Goal: Information Seeking & Learning: Learn about a topic

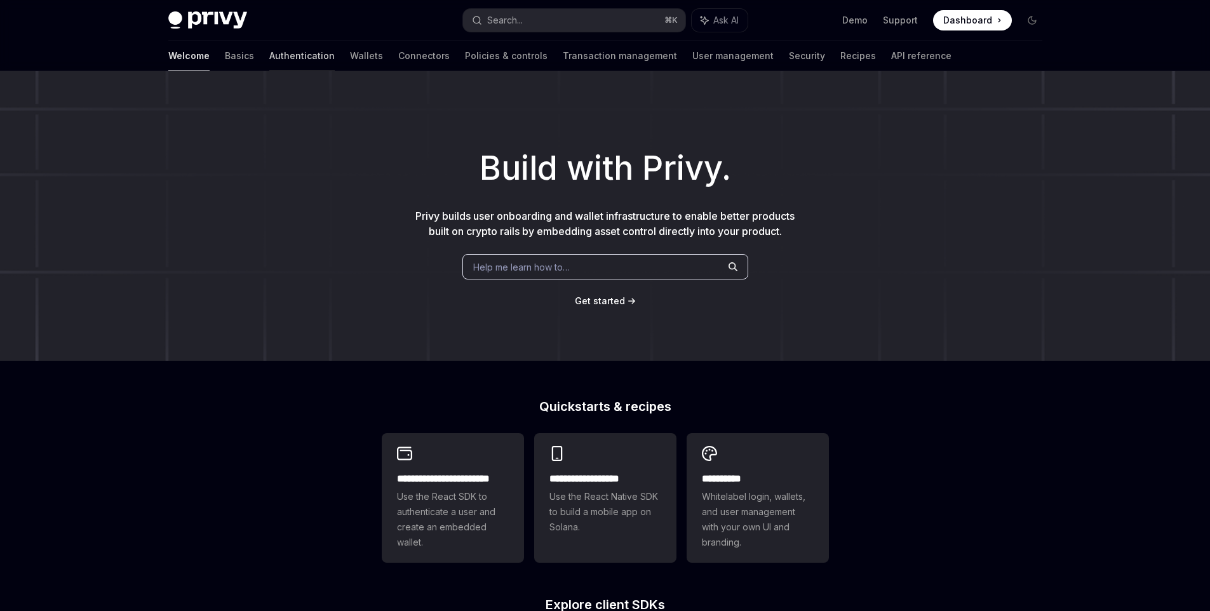
click at [269, 53] on link "Authentication" at bounding box center [301, 56] width 65 height 30
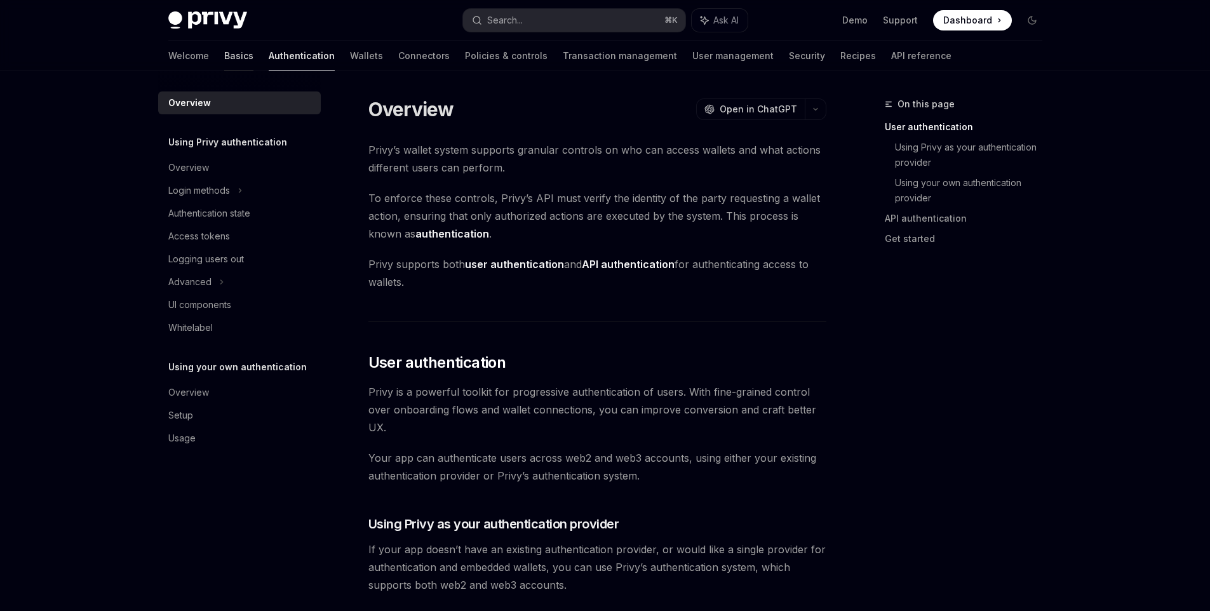
click at [224, 62] on link "Basics" at bounding box center [238, 56] width 29 height 30
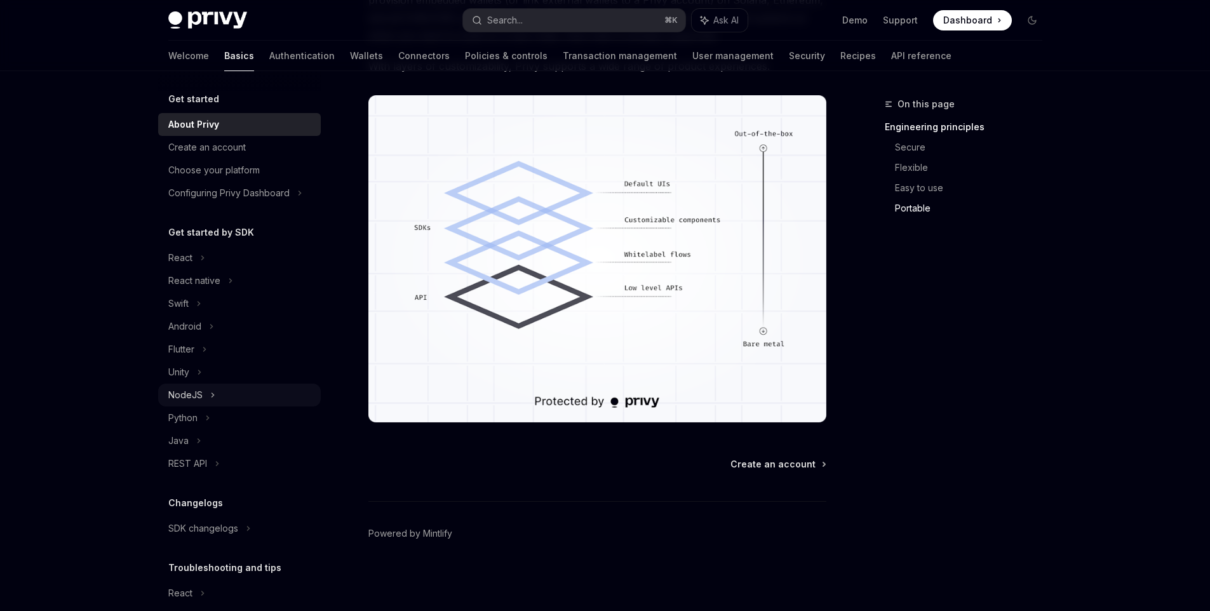
scroll to position [65, 0]
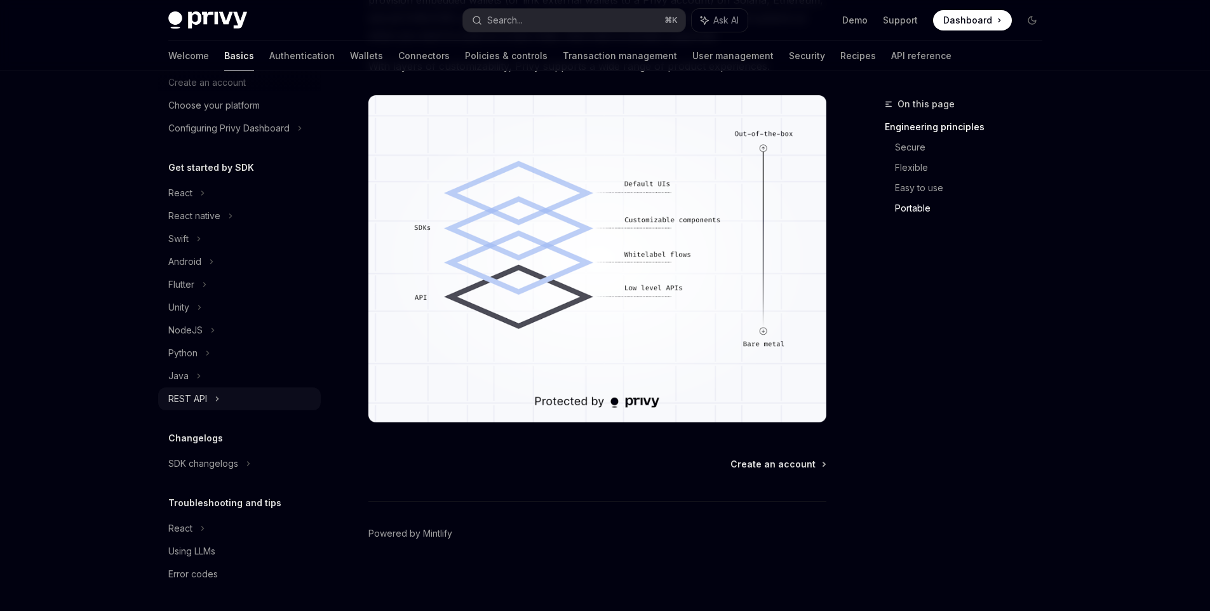
click at [187, 396] on div "REST API" at bounding box center [187, 398] width 39 height 15
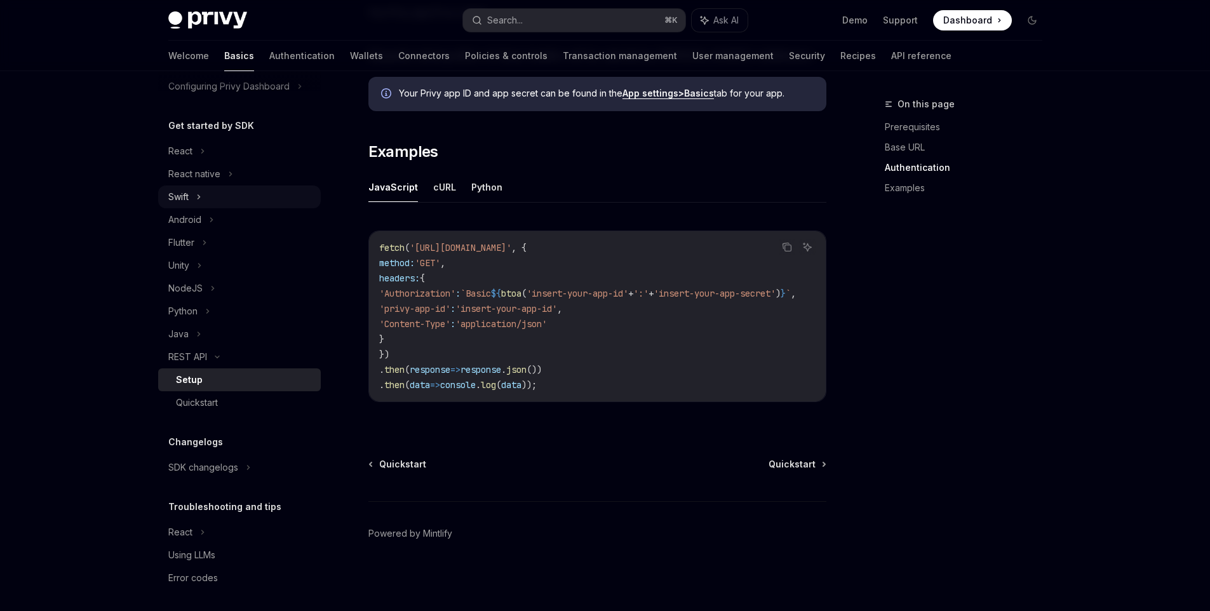
scroll to position [111, 0]
click at [191, 555] on div "Using LLMs" at bounding box center [191, 551] width 47 height 15
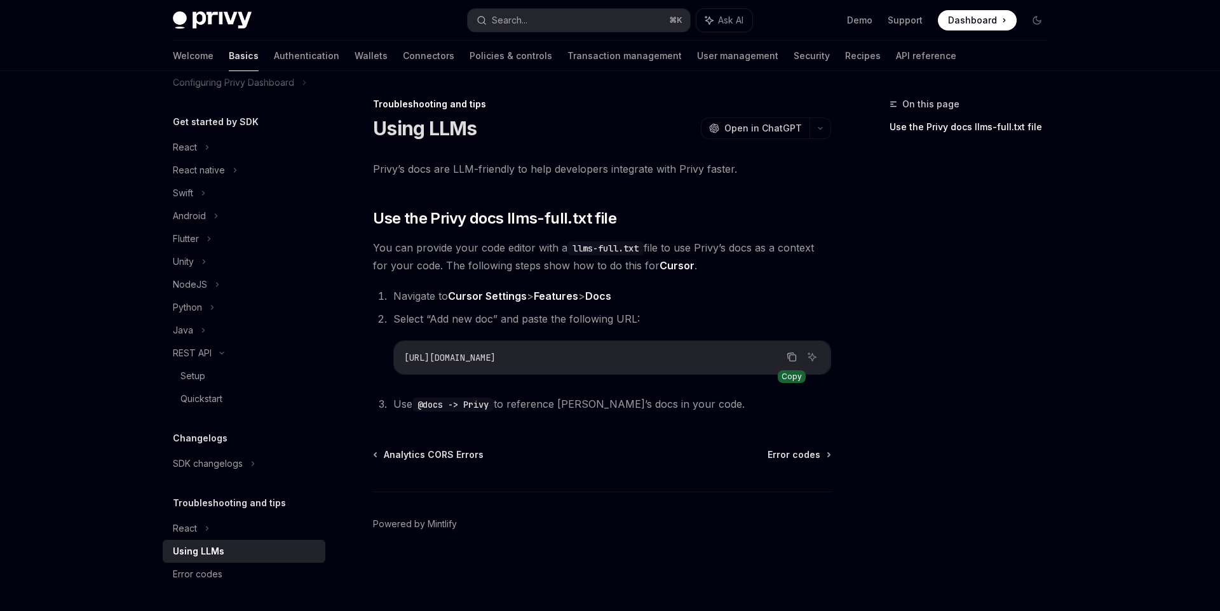
click at [791, 356] on icon "Copy the contents from the code block" at bounding box center [791, 357] width 10 height 10
click at [184, 152] on div "React" at bounding box center [185, 147] width 24 height 15
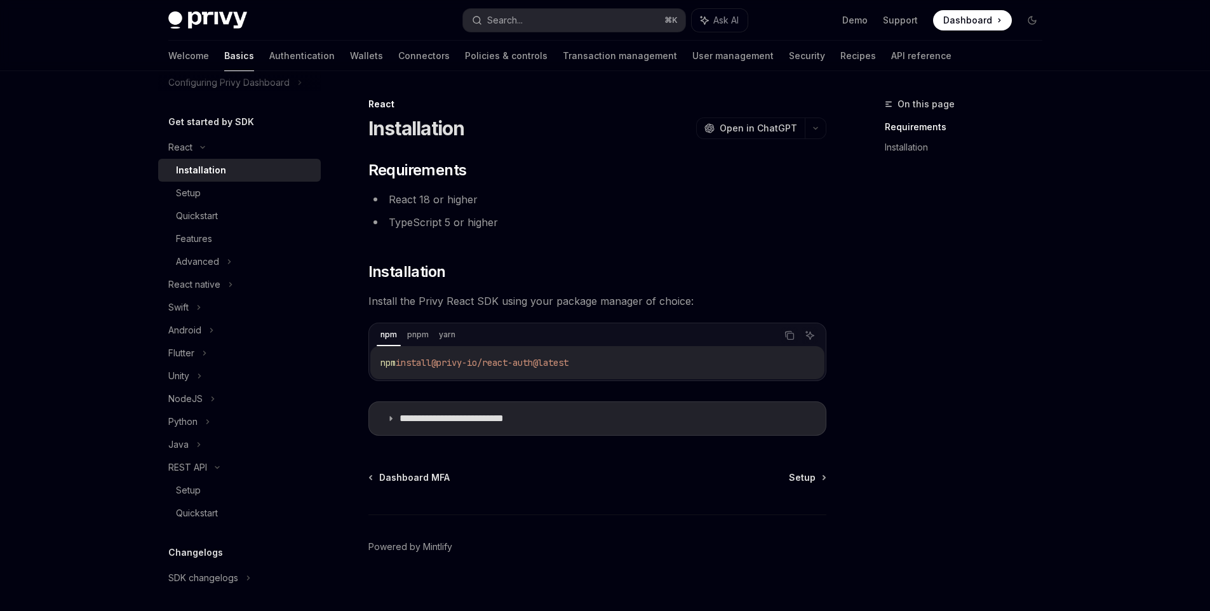
scroll to position [13, 0]
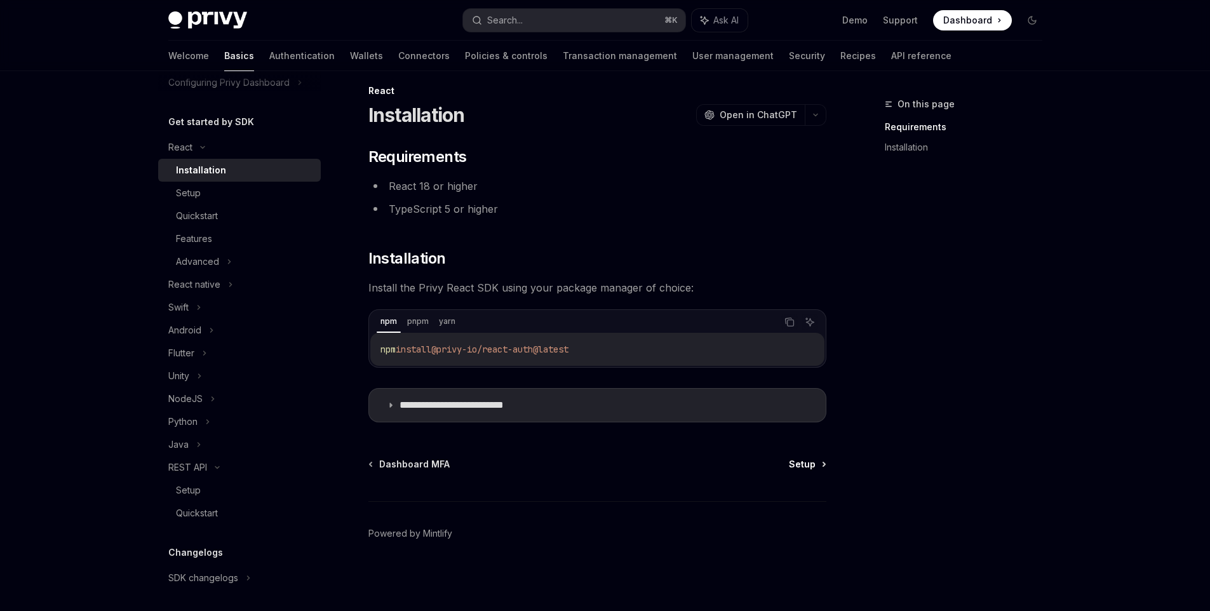
click at [795, 464] on span "Setup" at bounding box center [802, 464] width 27 height 13
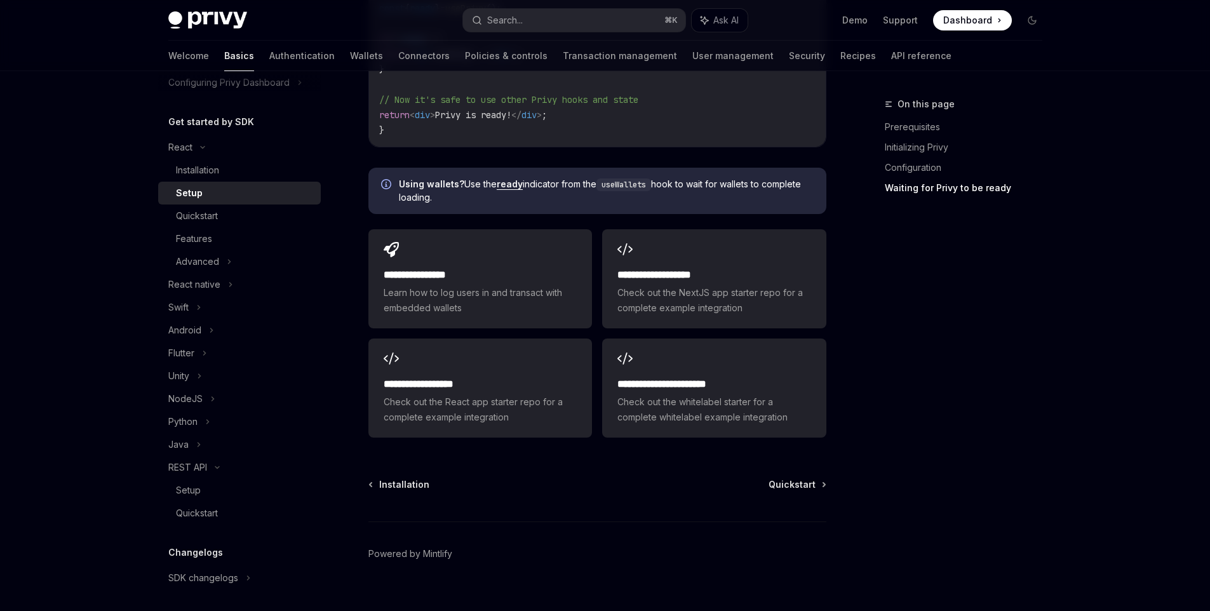
scroll to position [1570, 0]
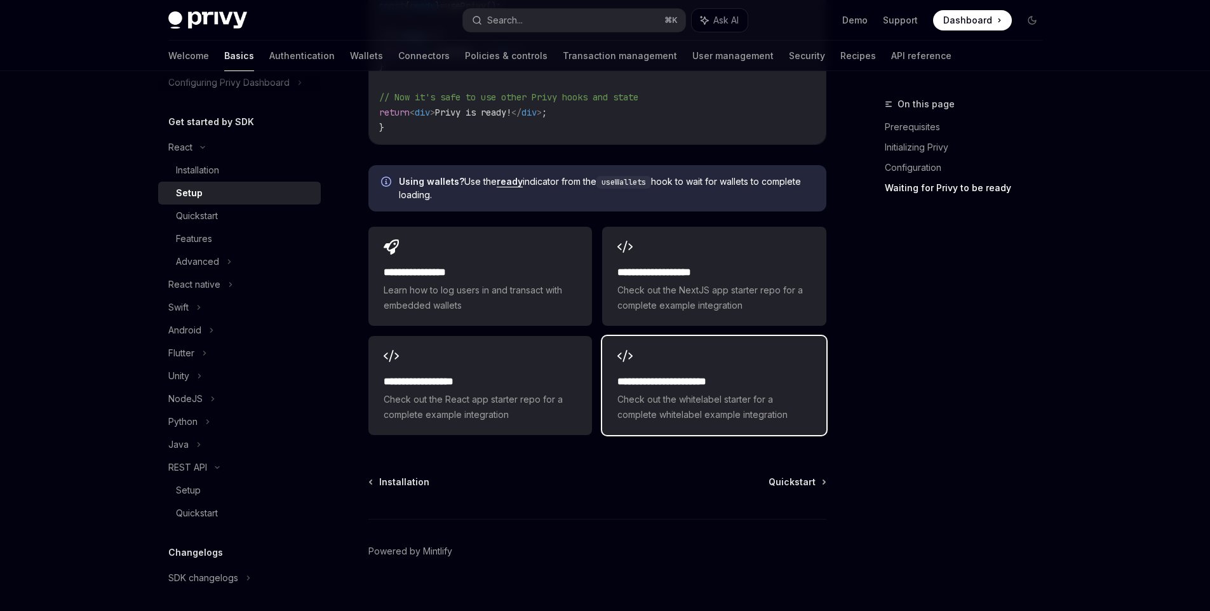
click at [775, 392] on span "Check out the whitelabel starter for a complete whitelabel example integration" at bounding box center [713, 407] width 193 height 30
click at [999, 361] on div "On this page Prerequisites Initializing Privy Configuration Waiting for Privy t…" at bounding box center [955, 354] width 193 height 515
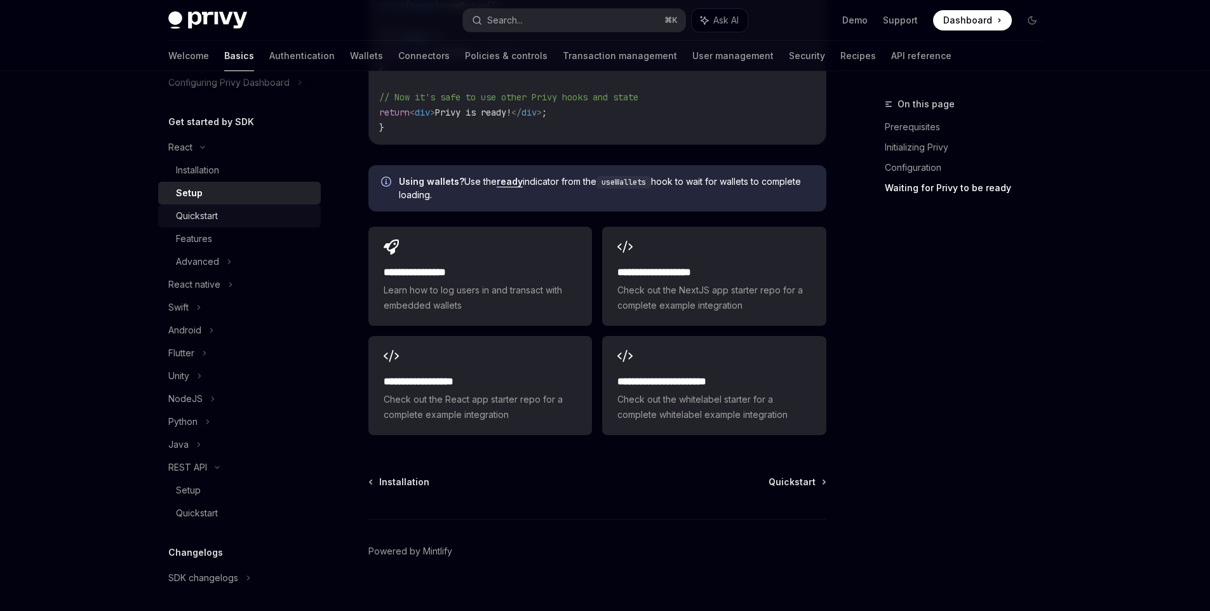
click at [229, 216] on div "Quickstart" at bounding box center [244, 215] width 137 height 15
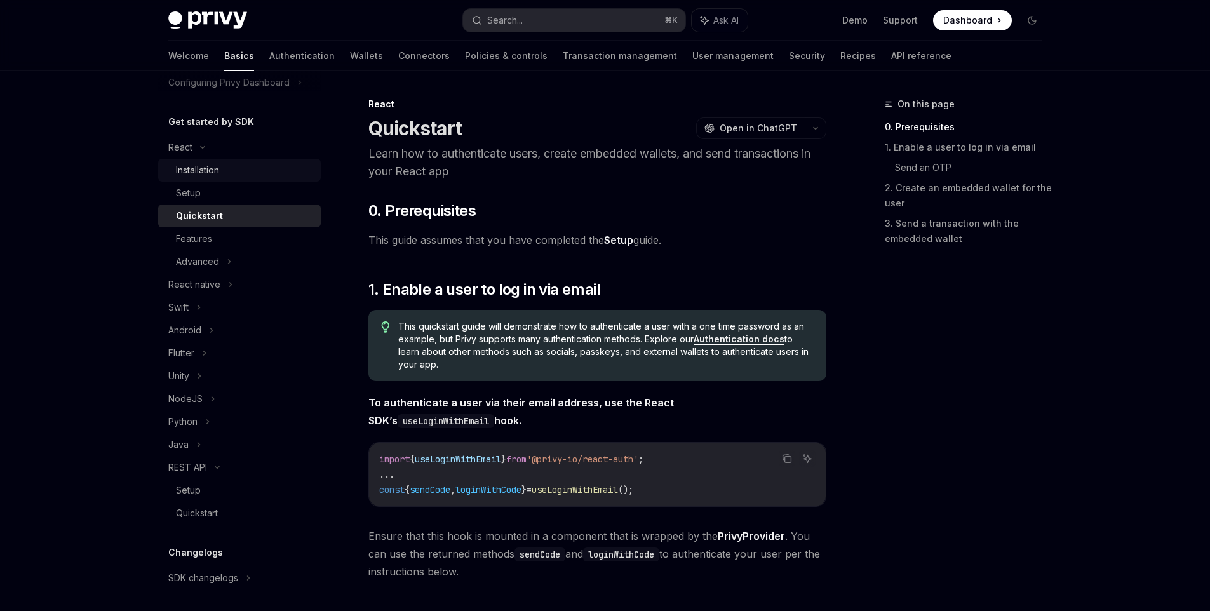
click at [213, 173] on div "Installation" at bounding box center [197, 170] width 43 height 15
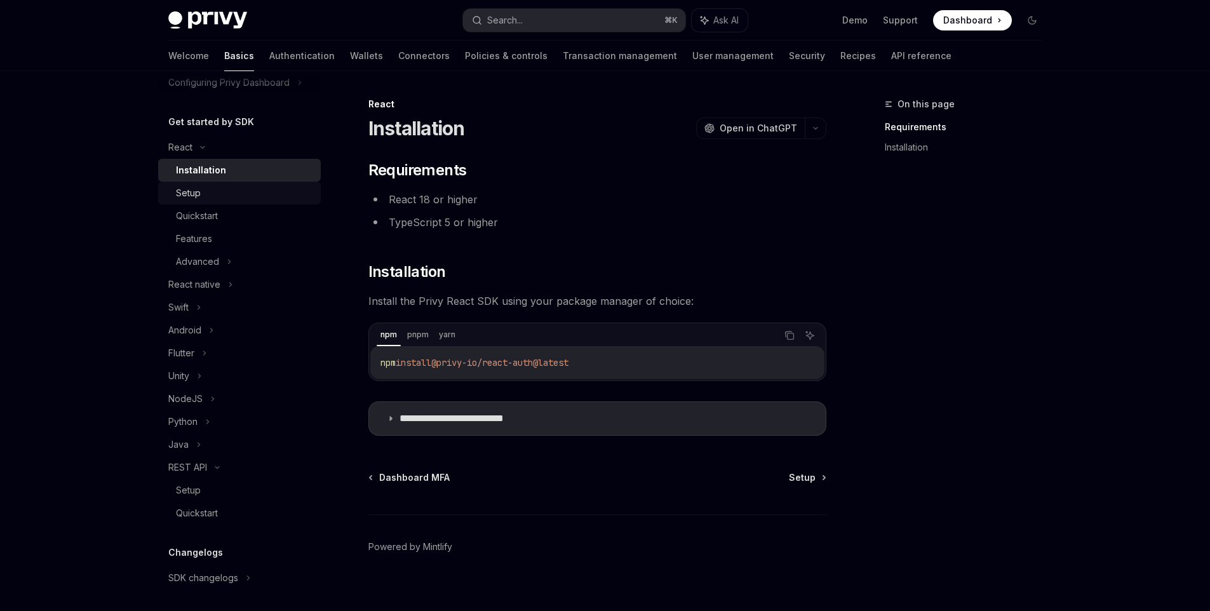
click at [208, 189] on div "Setup" at bounding box center [244, 192] width 137 height 15
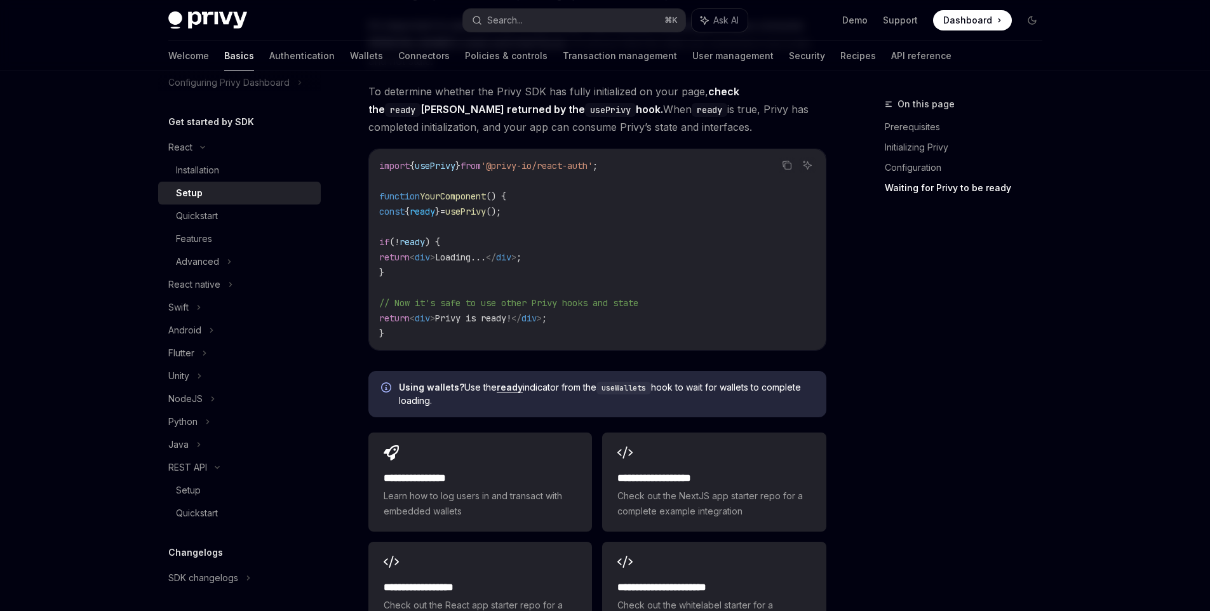
scroll to position [1441, 0]
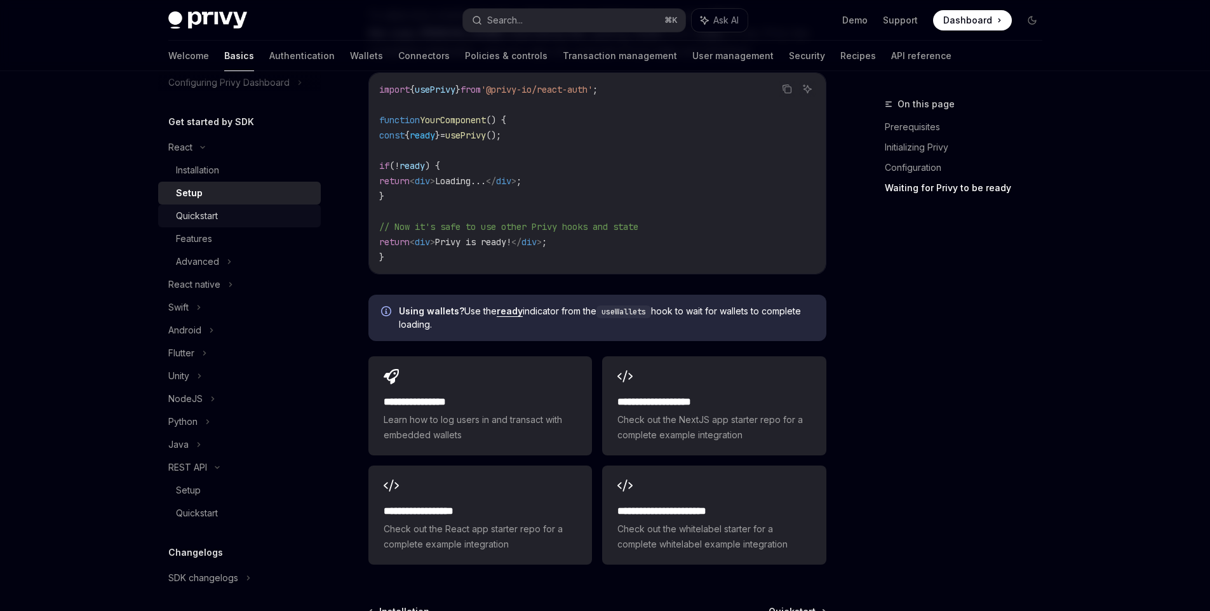
click at [204, 217] on div "Quickstart" at bounding box center [197, 215] width 42 height 15
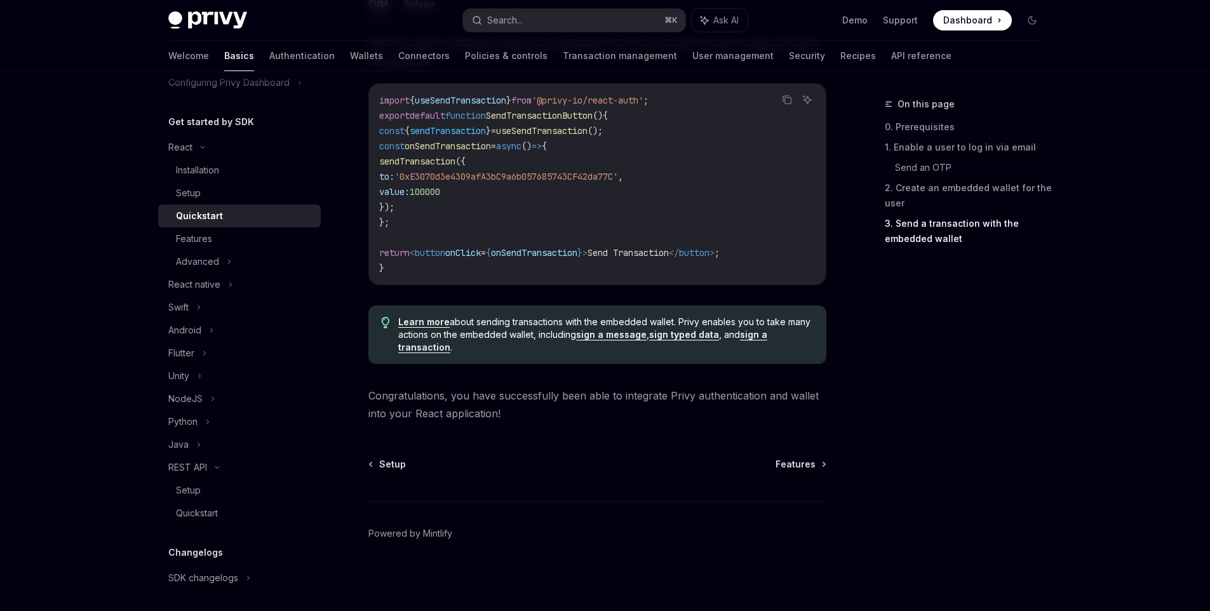
scroll to position [1232, 0]
click at [795, 469] on span "Features" at bounding box center [796, 464] width 40 height 13
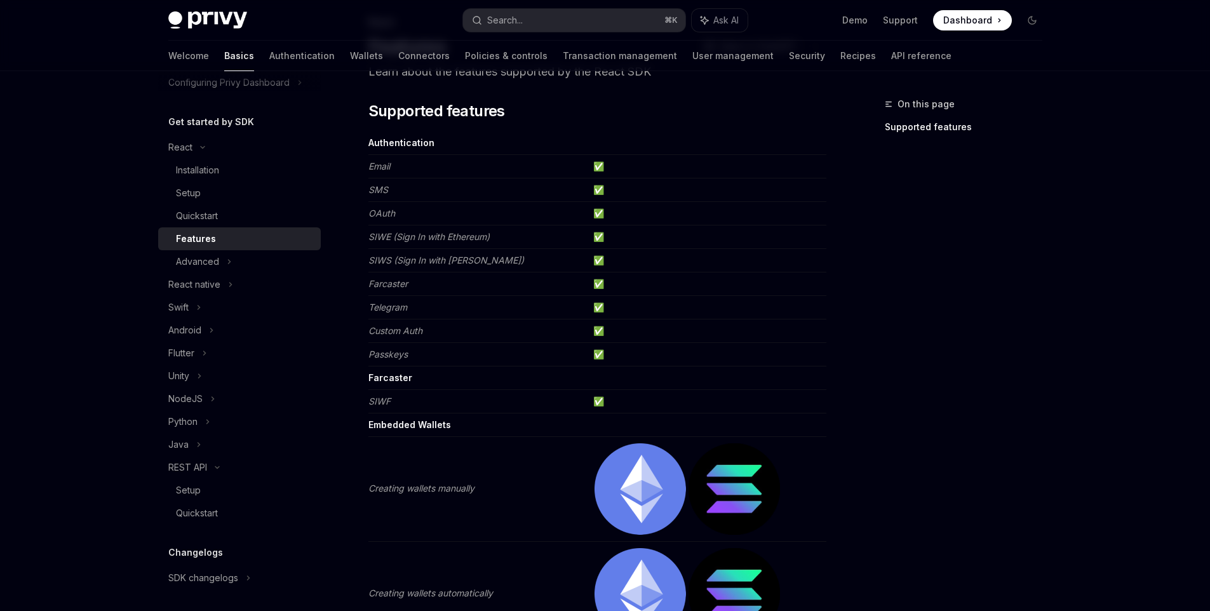
scroll to position [152, 0]
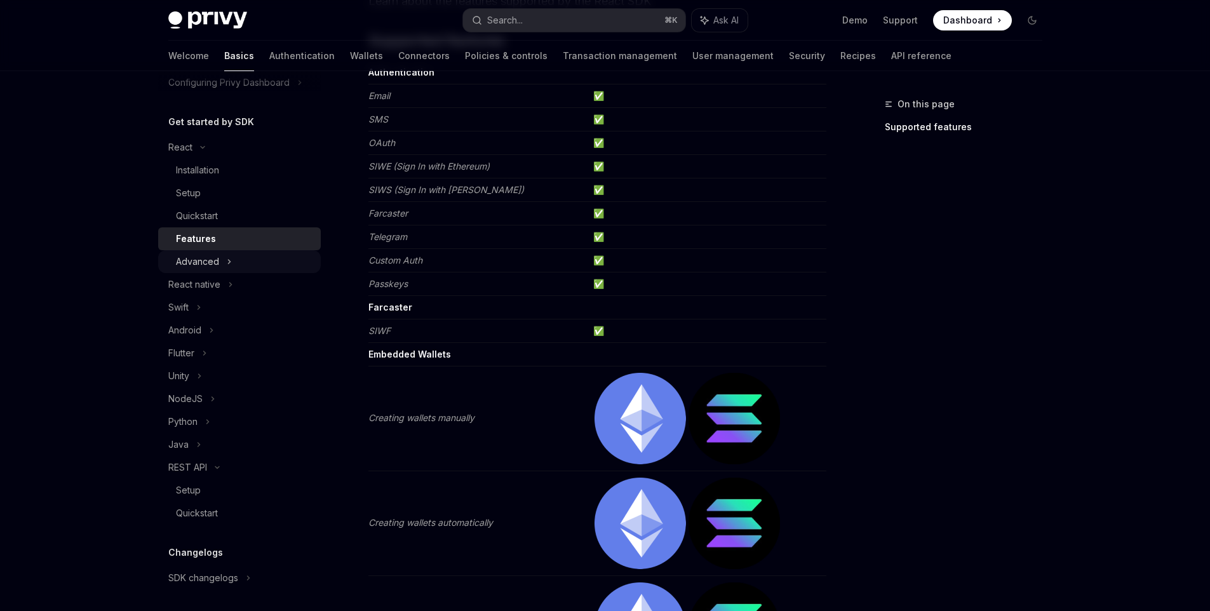
click at [219, 255] on div "Advanced" at bounding box center [239, 261] width 163 height 23
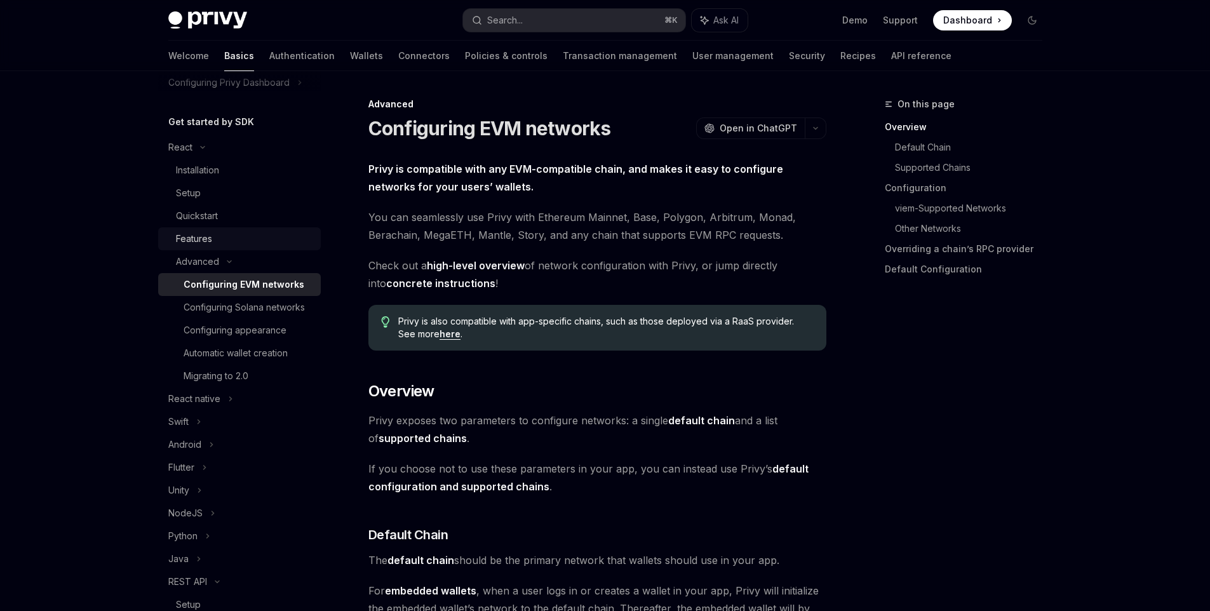
click at [213, 245] on div "Features" at bounding box center [244, 238] width 137 height 15
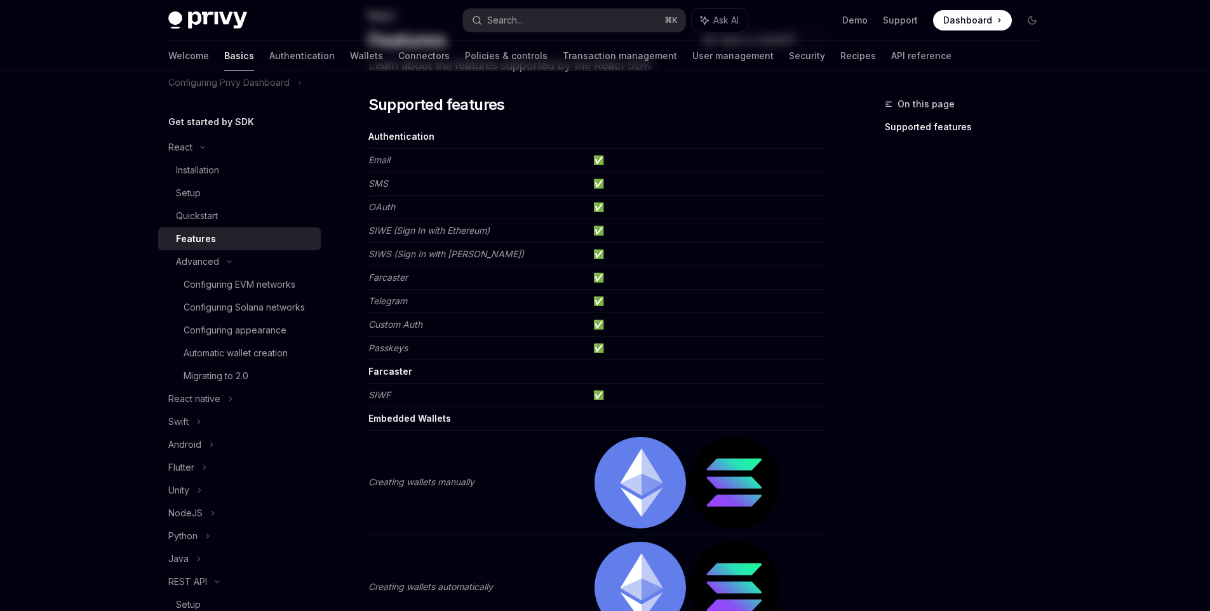
scroll to position [152, 0]
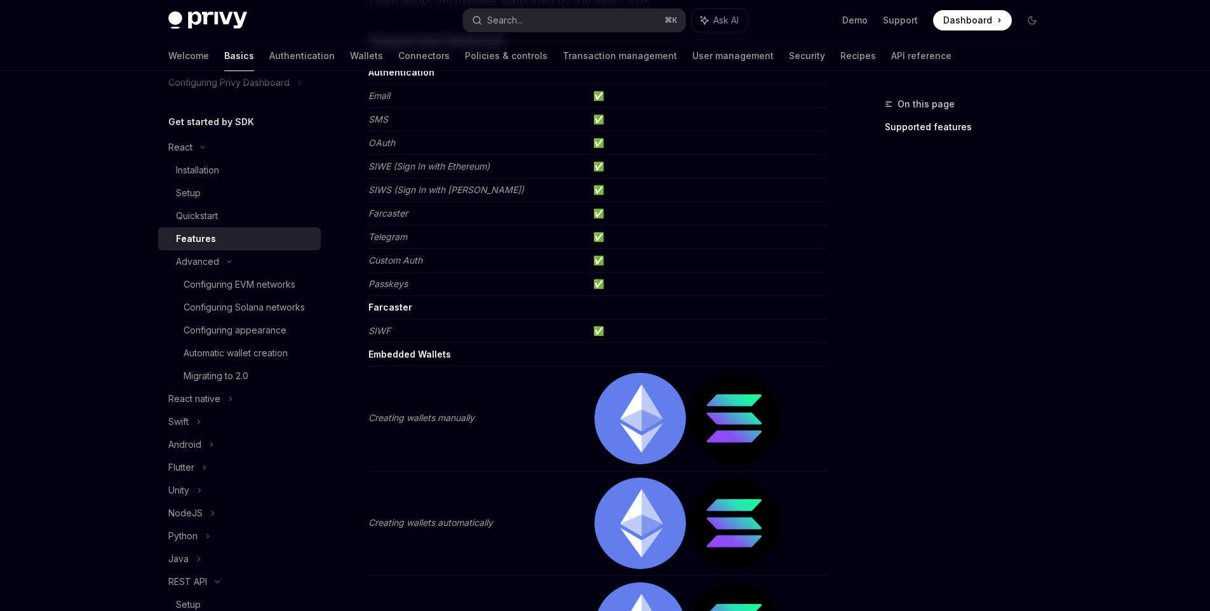
click at [435, 102] on td "Email" at bounding box center [478, 96] width 220 height 24
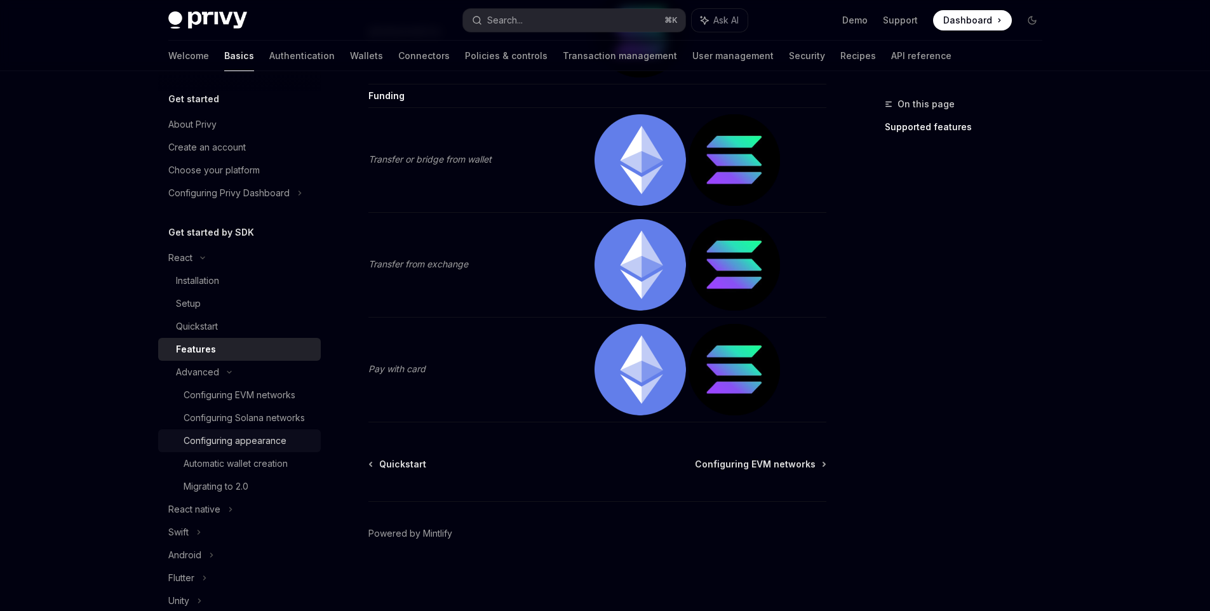
scroll to position [354, 0]
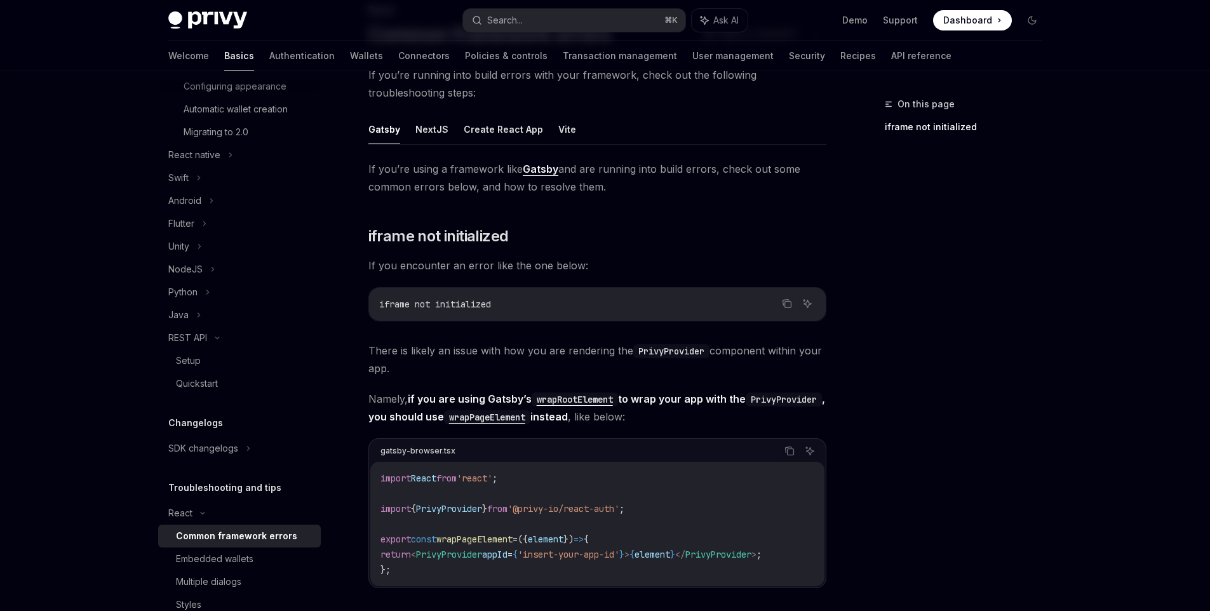
scroll to position [152, 0]
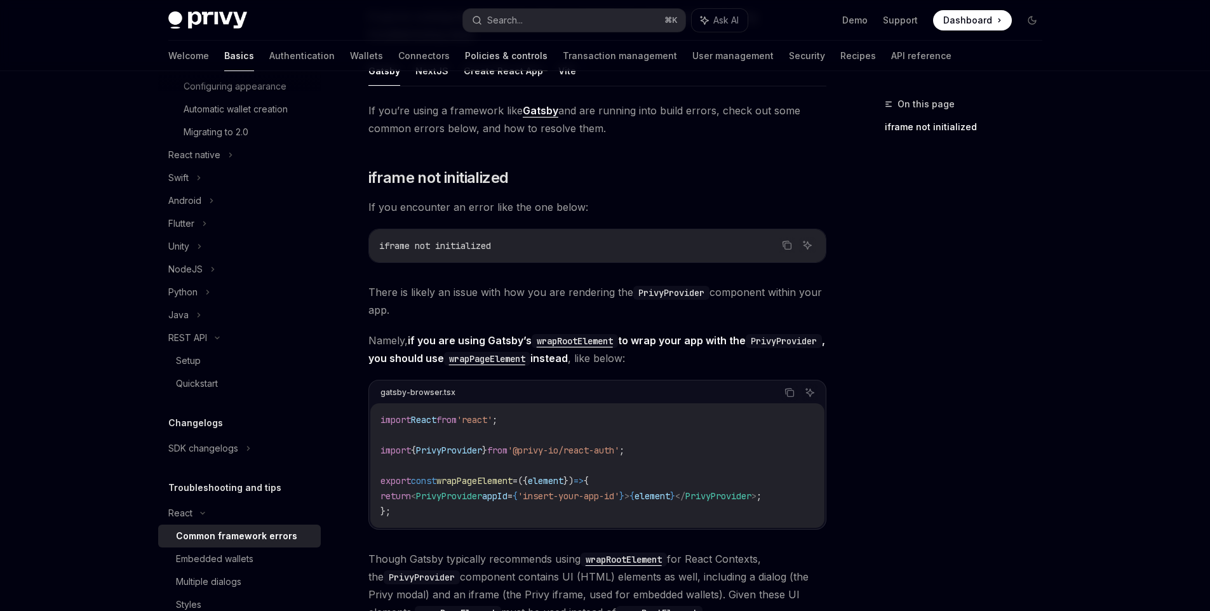
click at [465, 69] on link "Policies & controls" at bounding box center [506, 56] width 83 height 30
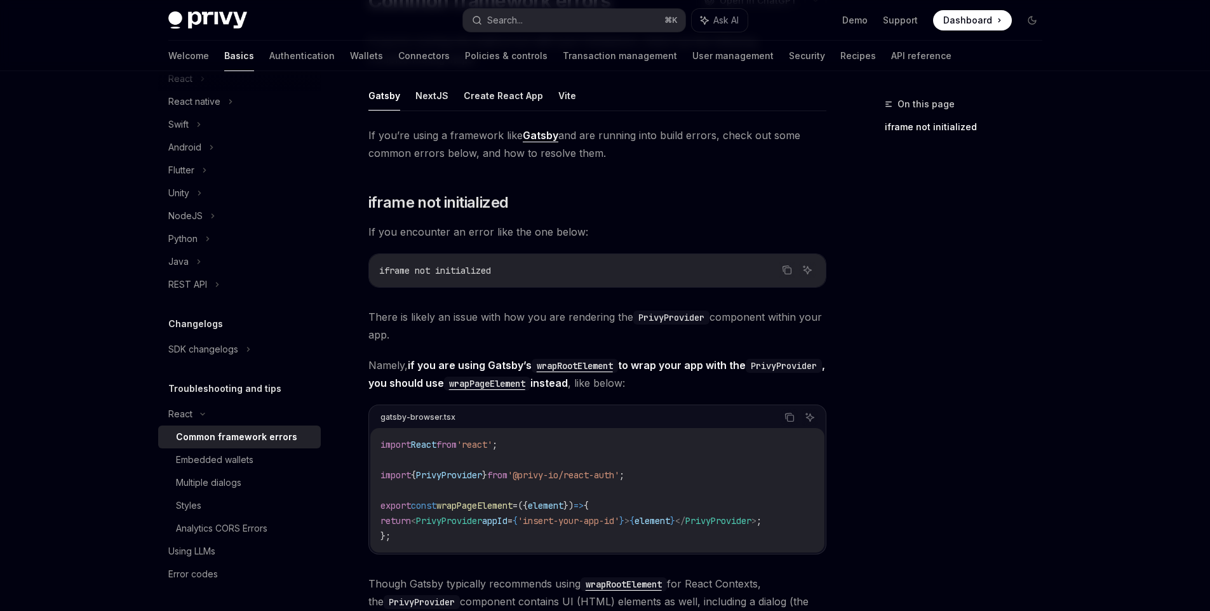
scroll to position [152, 0]
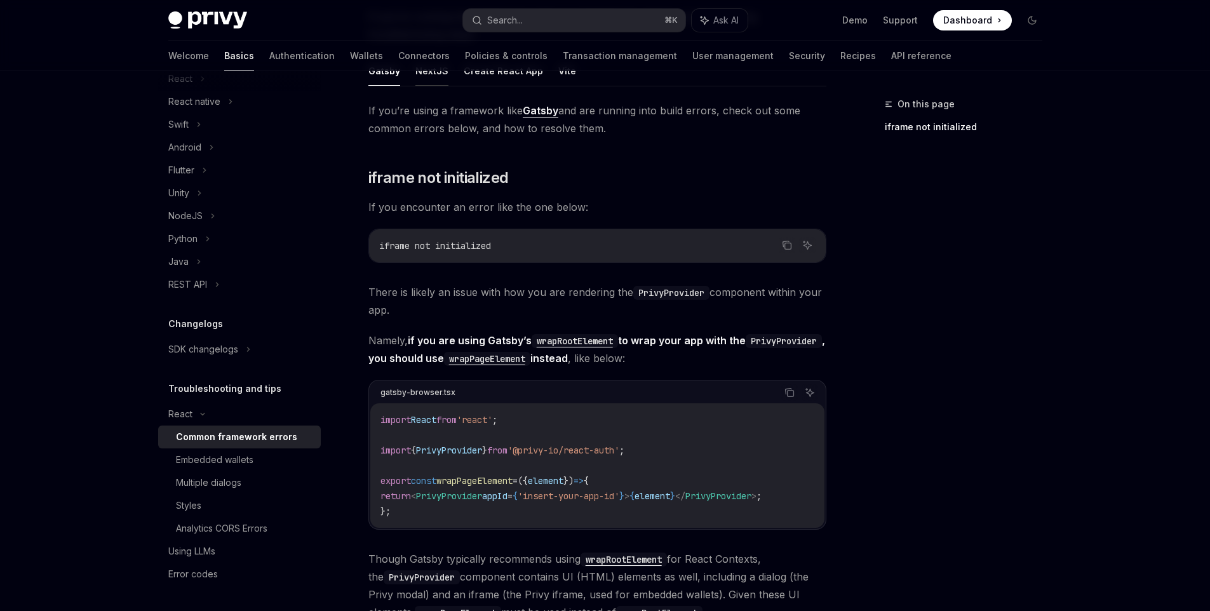
click at [434, 81] on button "NextJS" at bounding box center [431, 71] width 33 height 30
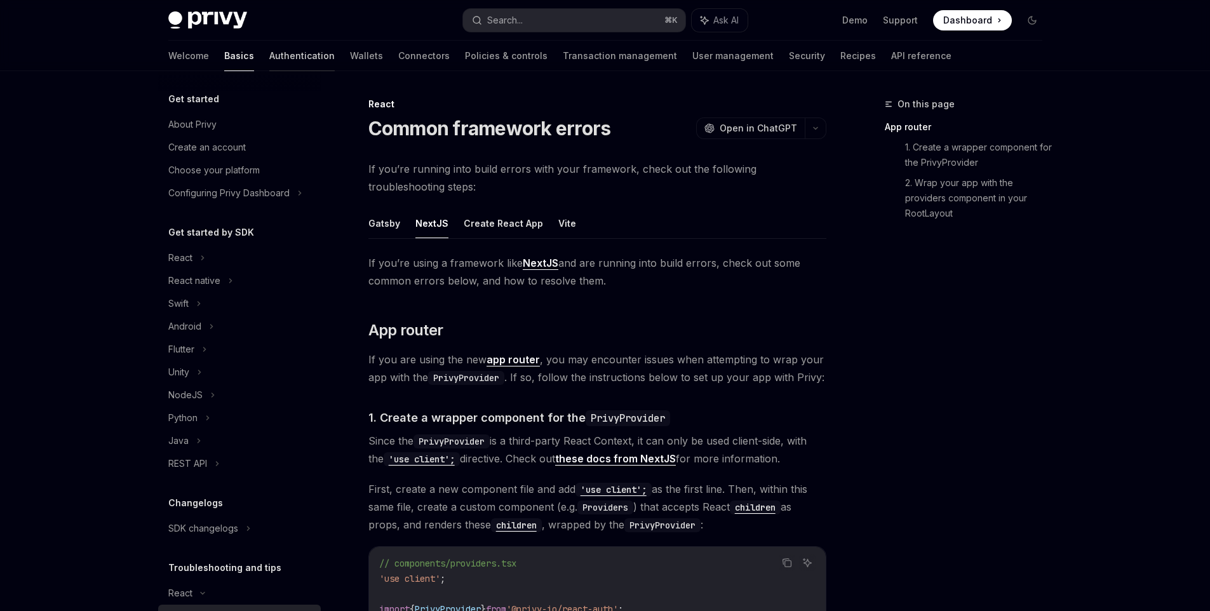
click at [269, 60] on link "Authentication" at bounding box center [301, 56] width 65 height 30
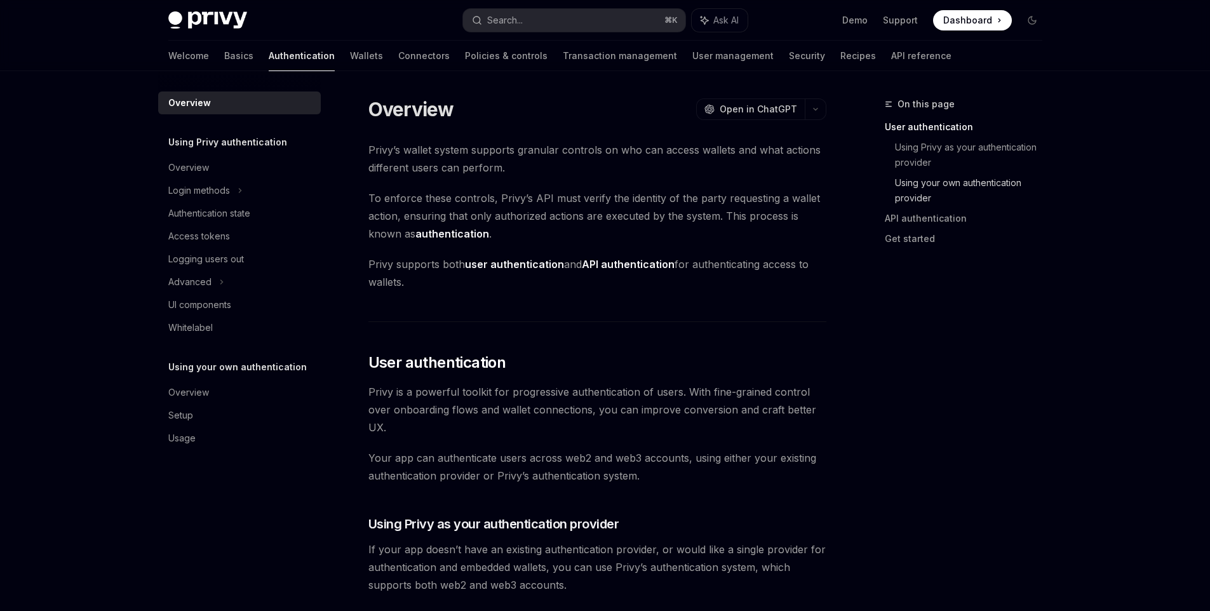
click at [913, 192] on link "Using your own authentication provider" at bounding box center [974, 191] width 158 height 36
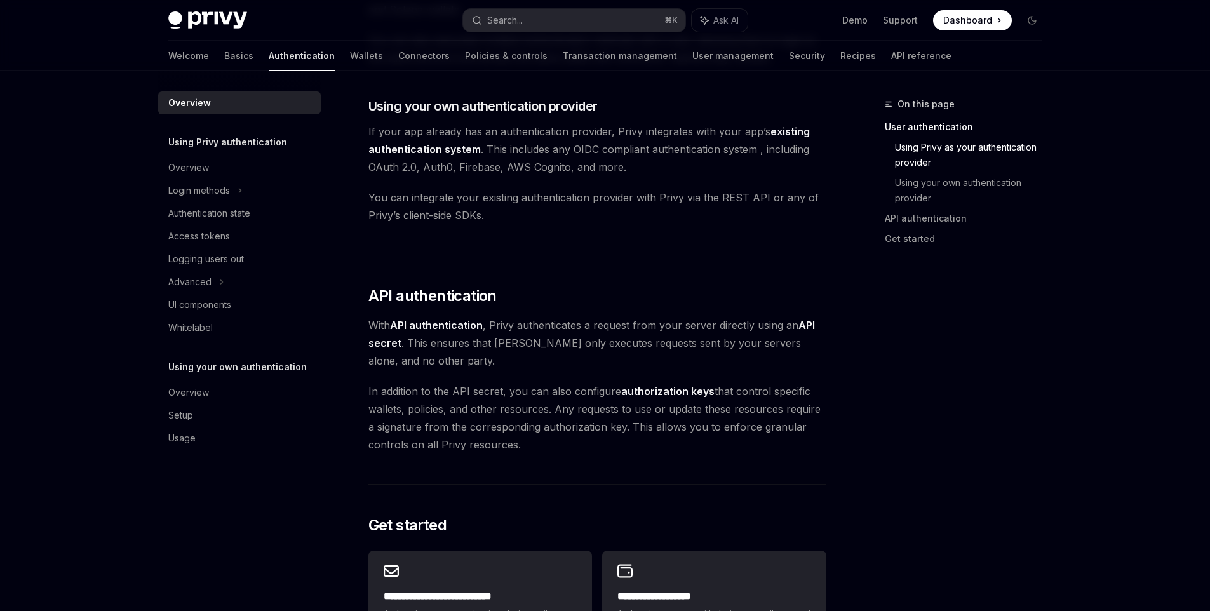
scroll to position [642, 0]
click at [920, 144] on link "Using Privy as your authentication provider" at bounding box center [974, 155] width 158 height 36
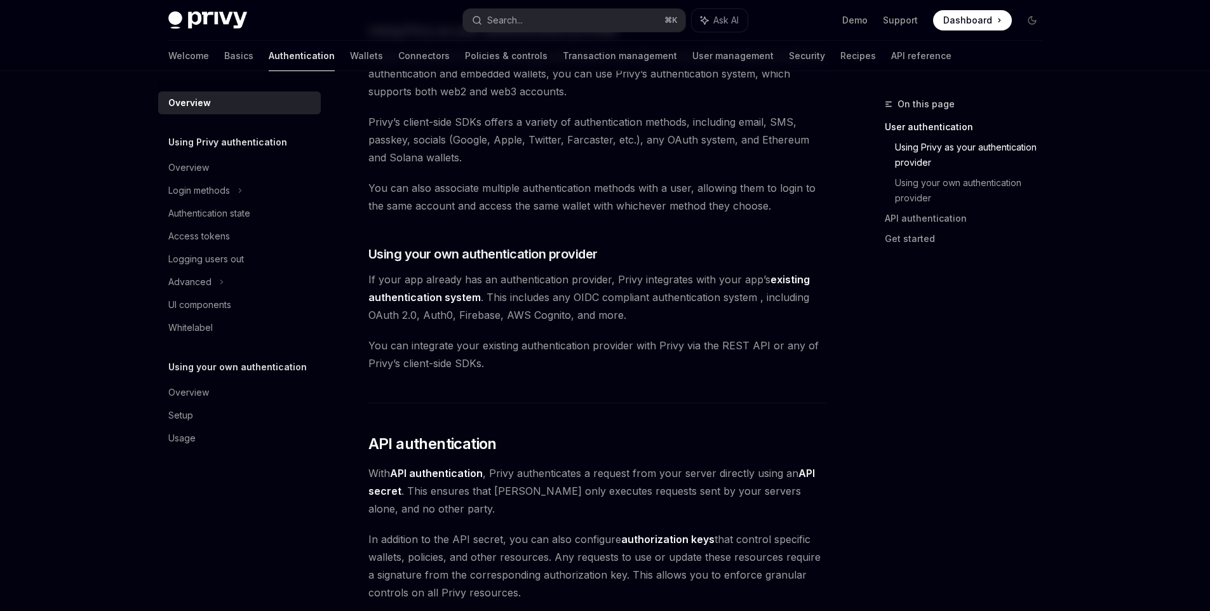
scroll to position [419, 0]
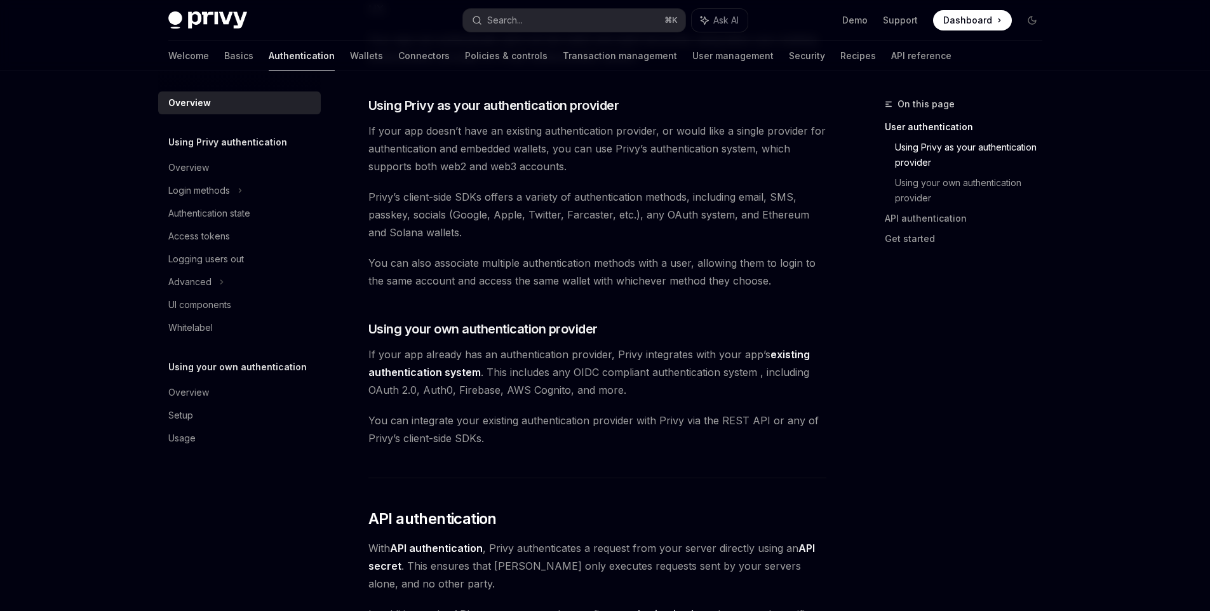
click at [454, 374] on link "existing authentication system" at bounding box center [588, 363] width 441 height 31
type textarea "*"
